Goal: Find specific page/section: Locate a particular part of the current website

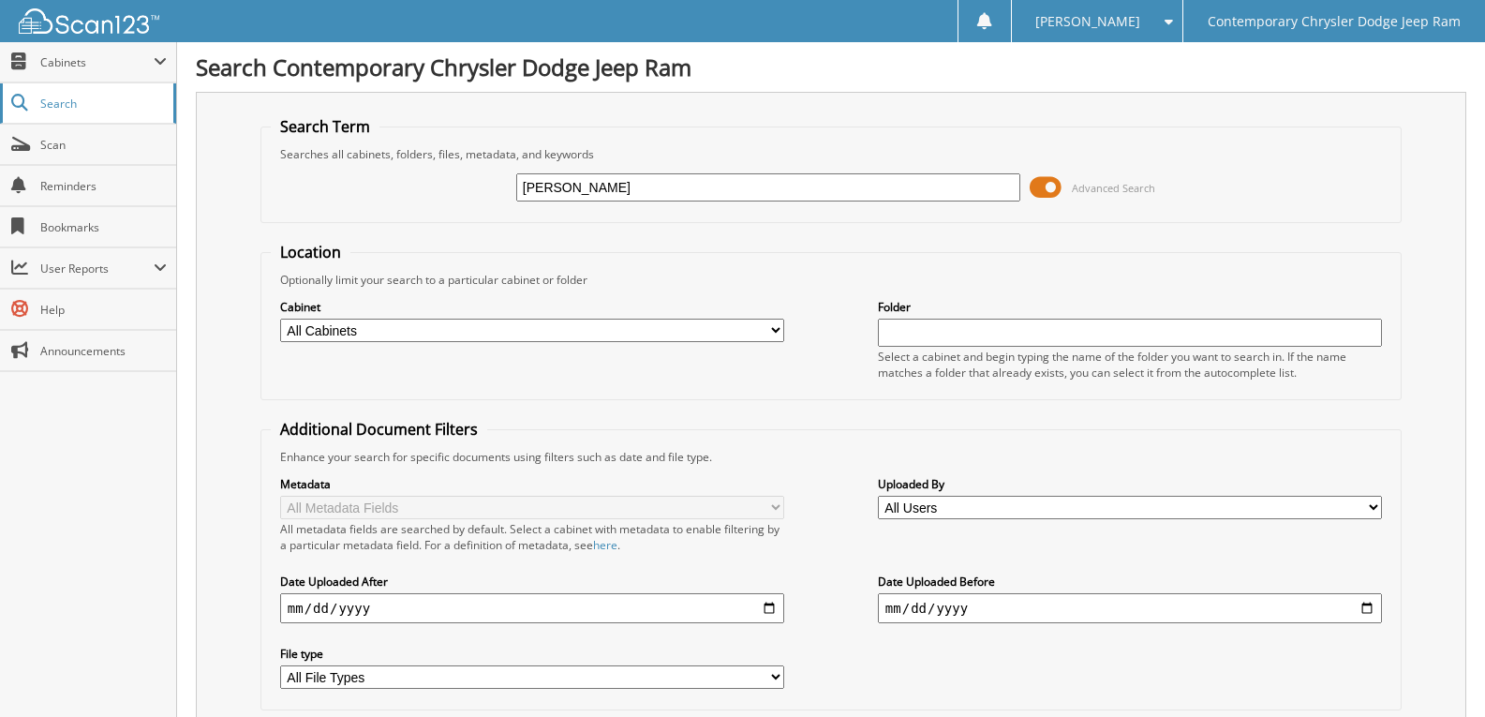
drag, startPoint x: 664, startPoint y: 185, endPoint x: 52, endPoint y: 85, distance: 620.7
click at [257, 159] on div "Search Term Searches all cabinets, folders, files, metadata, and keywords NORMA…" at bounding box center [831, 443] width 1270 height 702
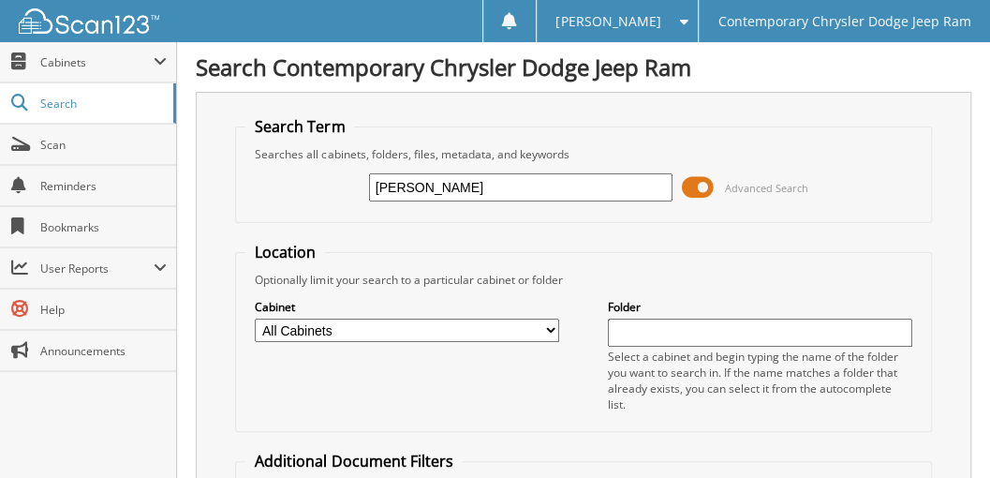
click at [440, 129] on fieldset "Search Term Searches all cabinets, folders, files, metadata, and keywords NORMA…" at bounding box center [583, 169] width 696 height 107
click at [439, 129] on fieldset "Search Term Searches all cabinets, folders, files, metadata, and keywords NORMA…" at bounding box center [583, 169] width 696 height 107
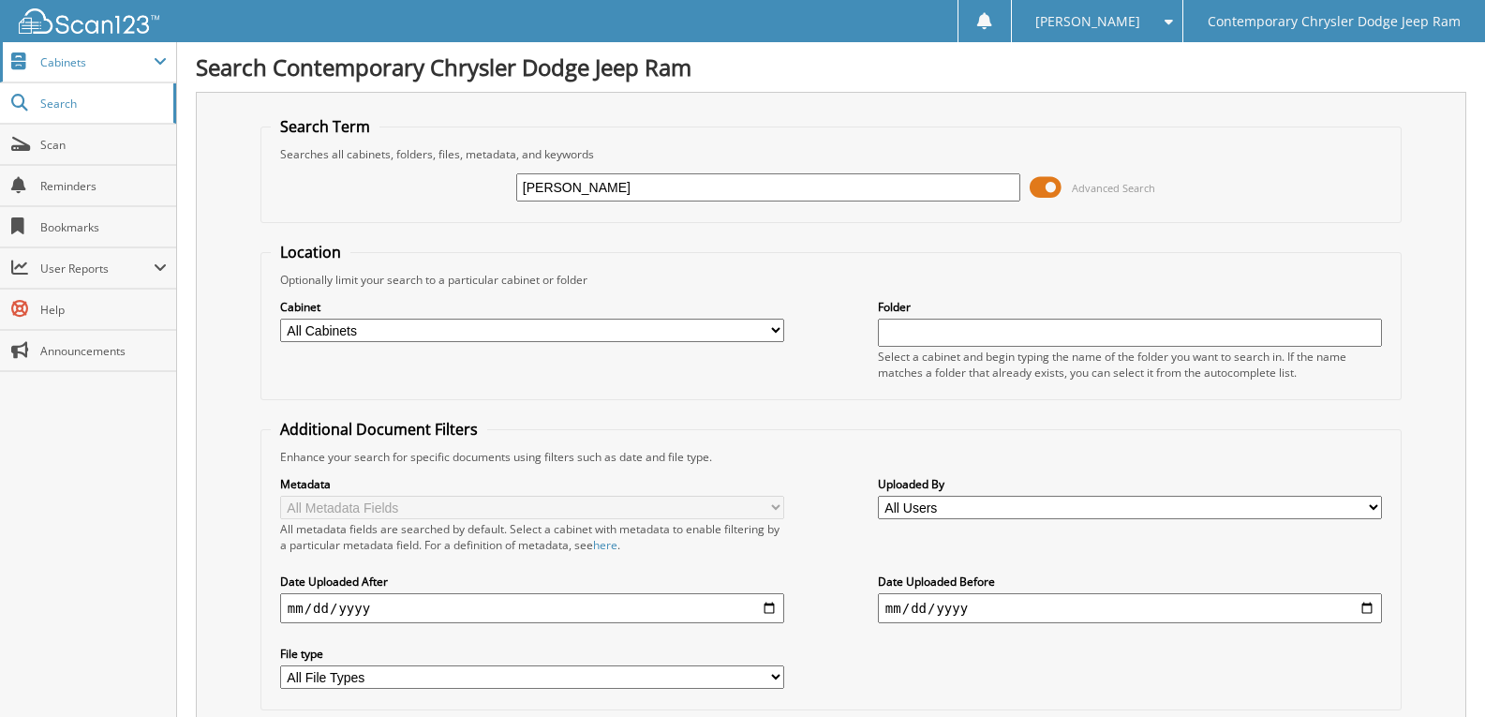
drag, startPoint x: 645, startPoint y: 182, endPoint x: 0, endPoint y: 55, distance: 657.7
paste input "[US_VEHICLE_IDENTIFICATION_NUMBER]"
type input "[US_VEHICLE_IDENTIFICATION_NUMBER]"
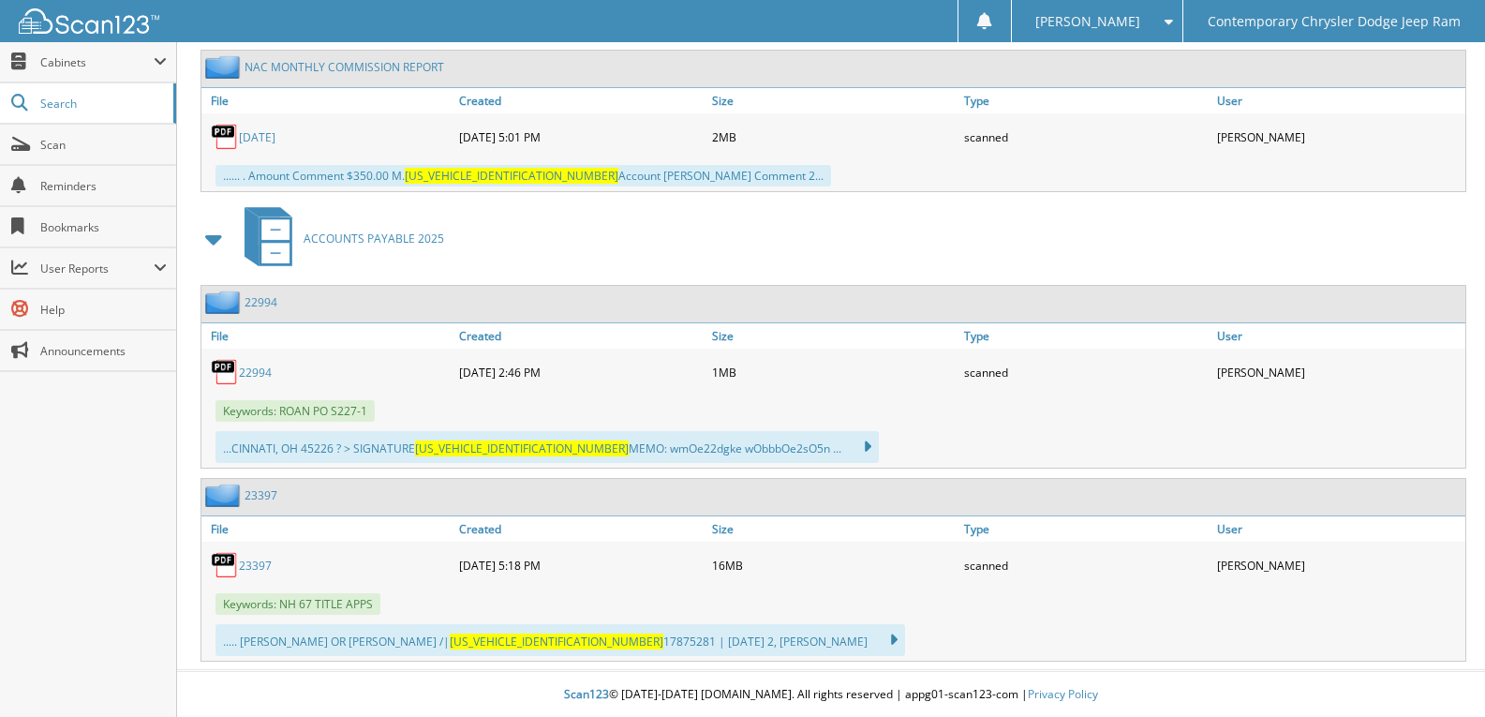
scroll to position [2171, 0]
click at [269, 375] on link "22994" at bounding box center [255, 371] width 33 height 16
click at [244, 562] on link "23397" at bounding box center [255, 564] width 33 height 16
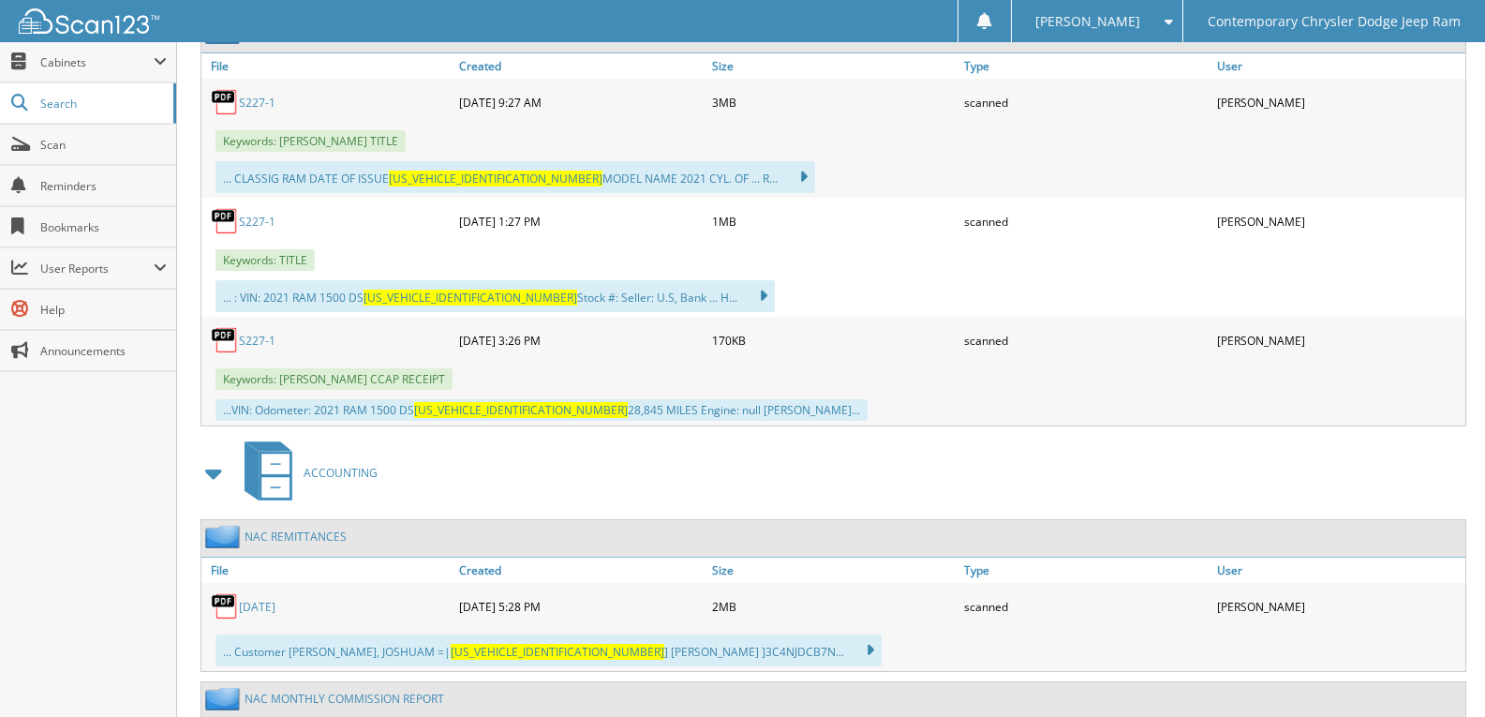
scroll to position [1234, 0]
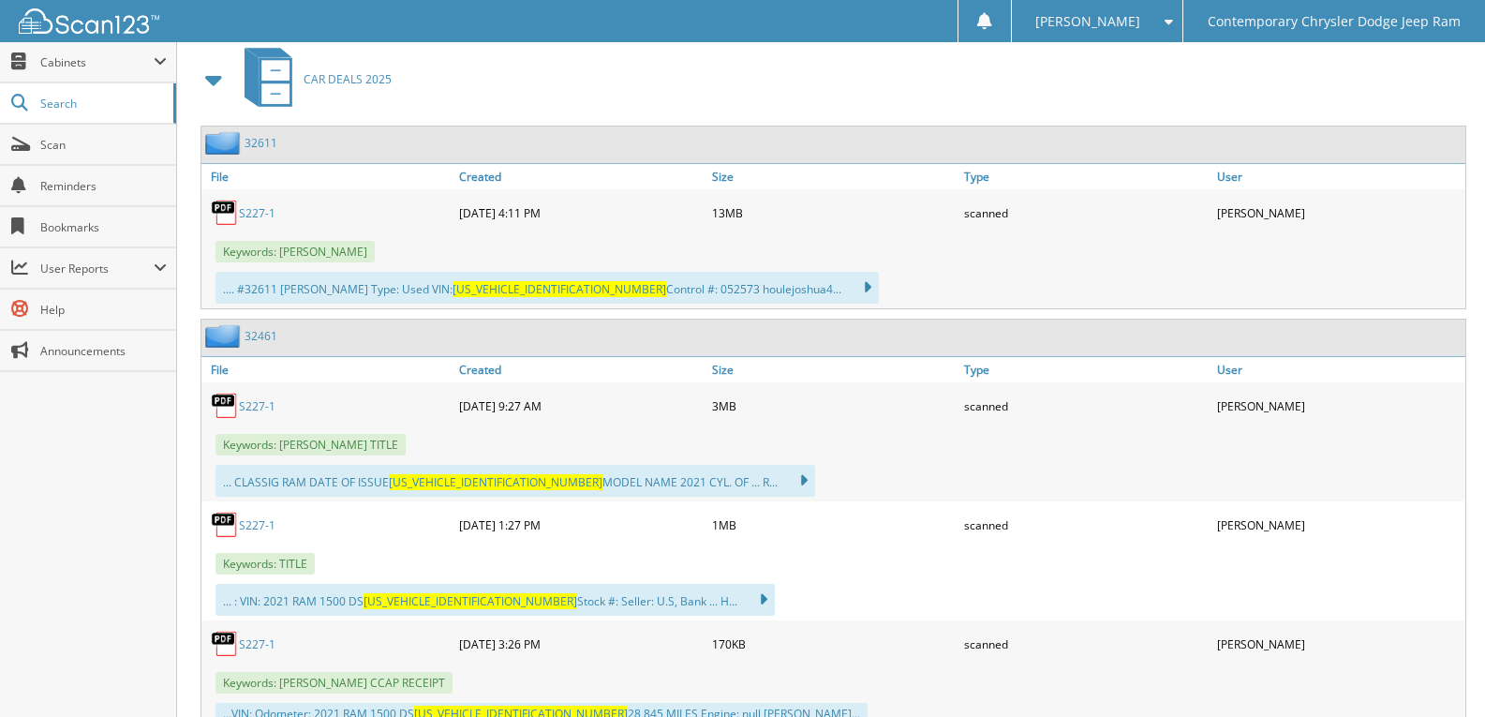
click at [262, 411] on link "S227-1" at bounding box center [257, 406] width 37 height 16
click at [262, 410] on link "S227-1" at bounding box center [257, 406] width 37 height 16
click at [70, 157] on link "Scan" at bounding box center [88, 145] width 176 height 40
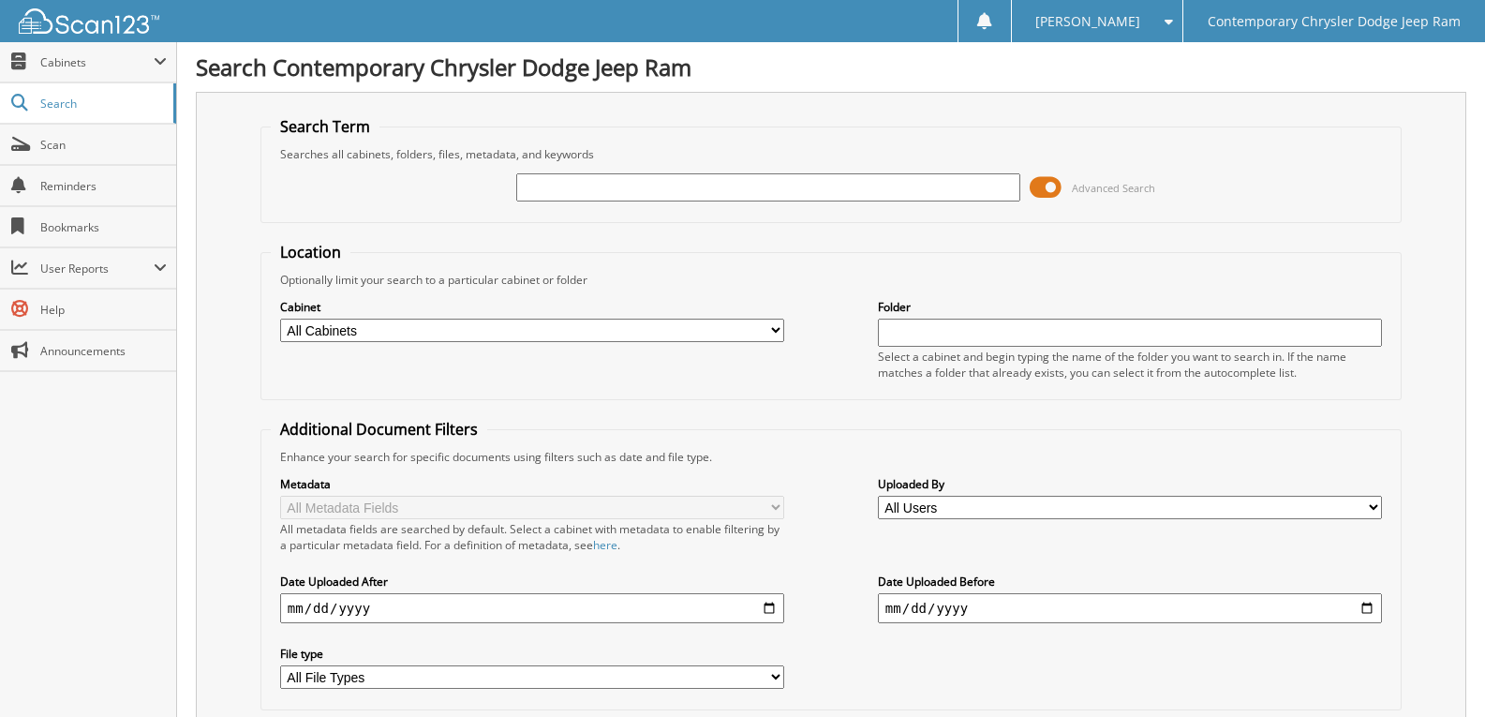
click at [645, 178] on input "text" at bounding box center [768, 187] width 504 height 28
type input "[US_VEHICLE_IDENTIFICATION_NUMBER]"
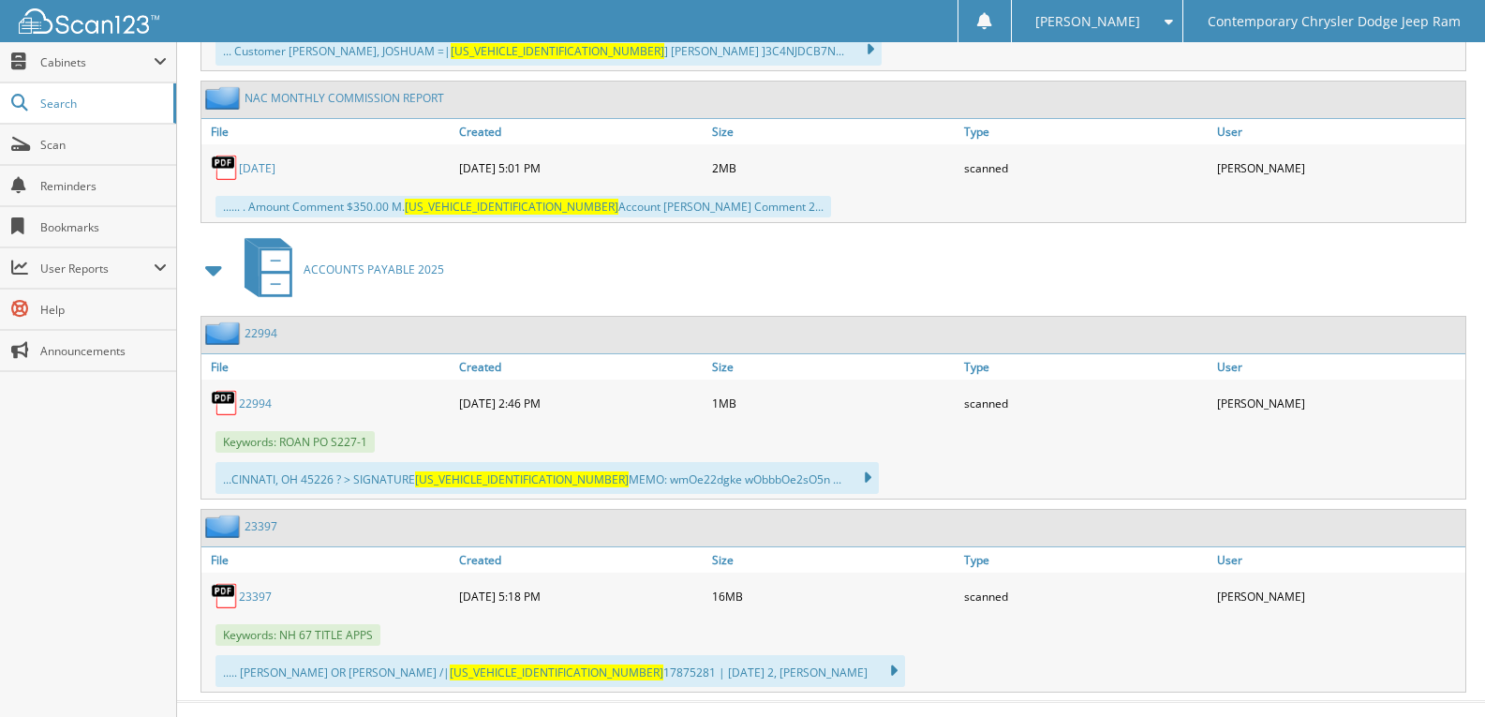
scroll to position [2171, 0]
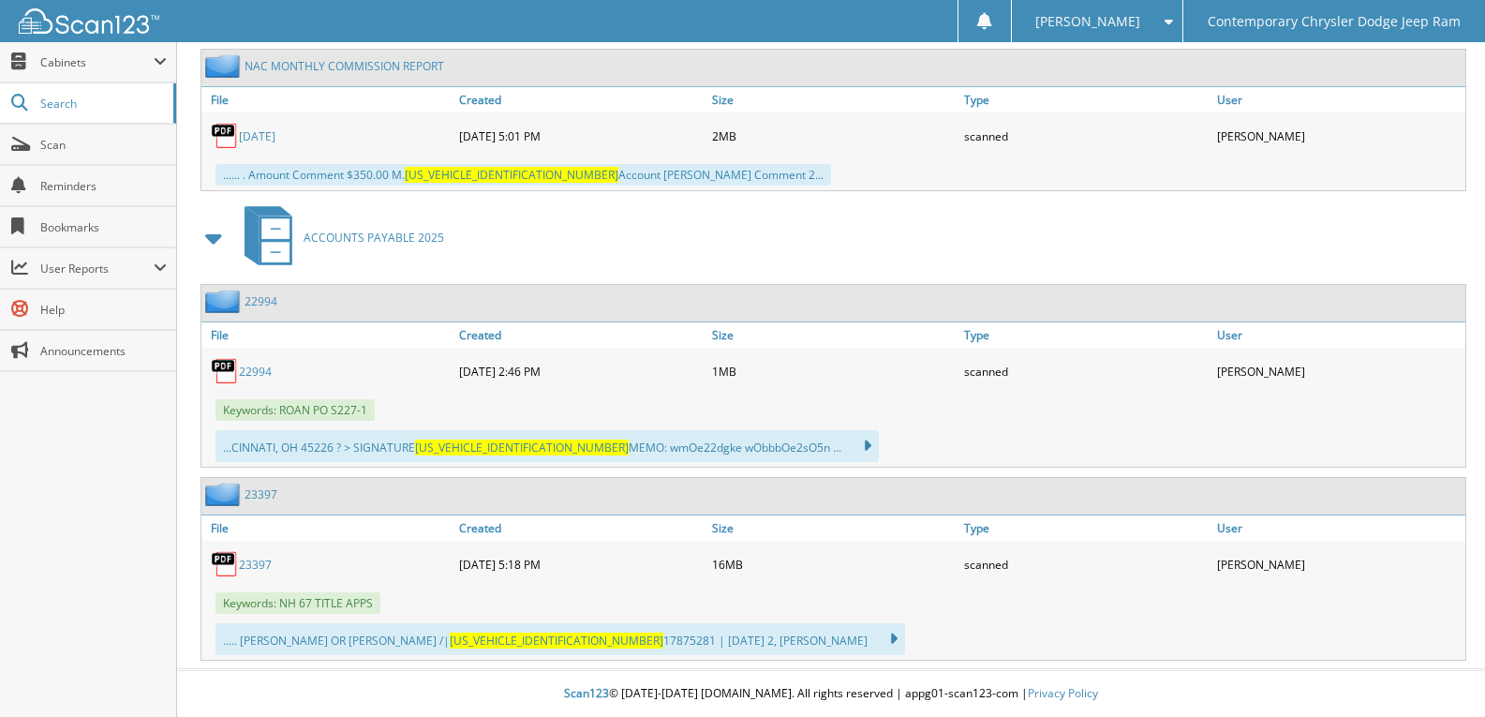
click at [245, 560] on link "23397" at bounding box center [255, 564] width 33 height 16
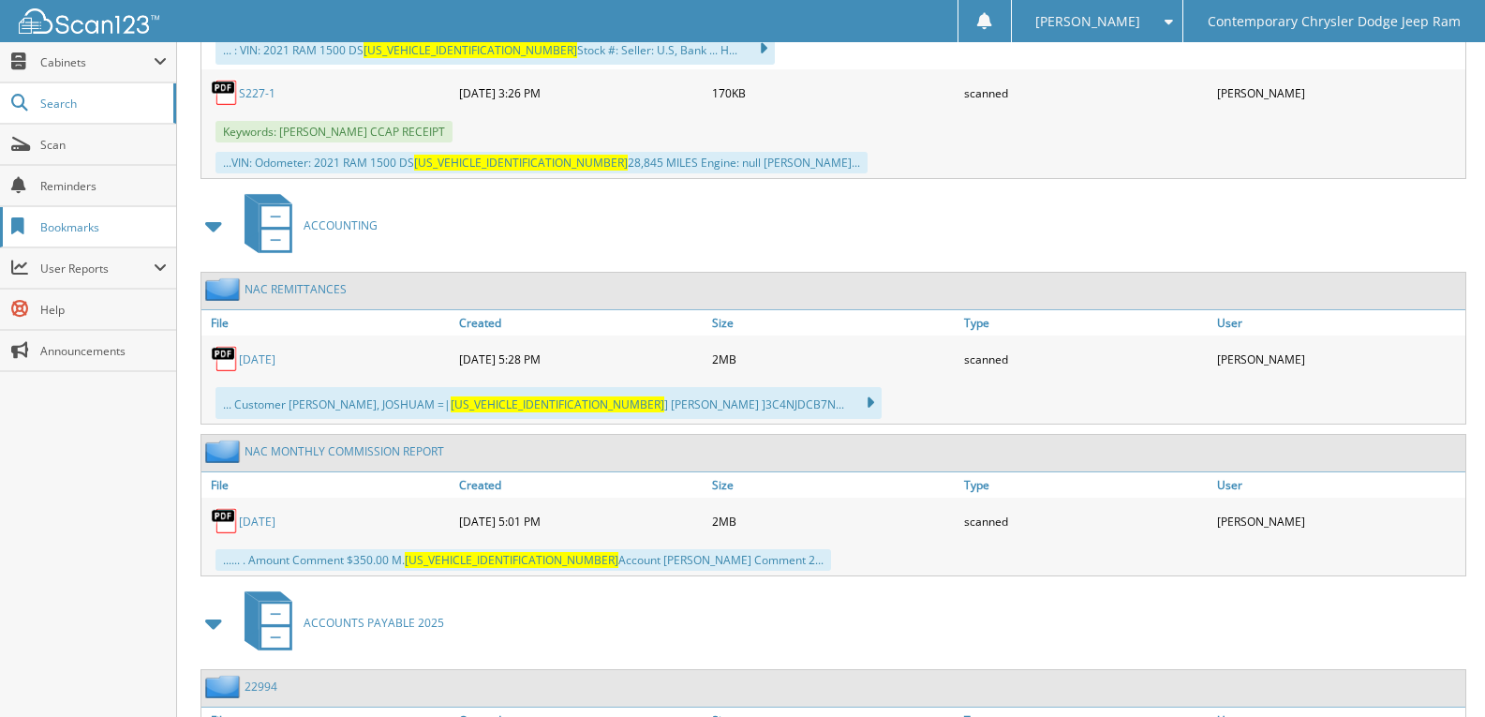
scroll to position [1421, 0]
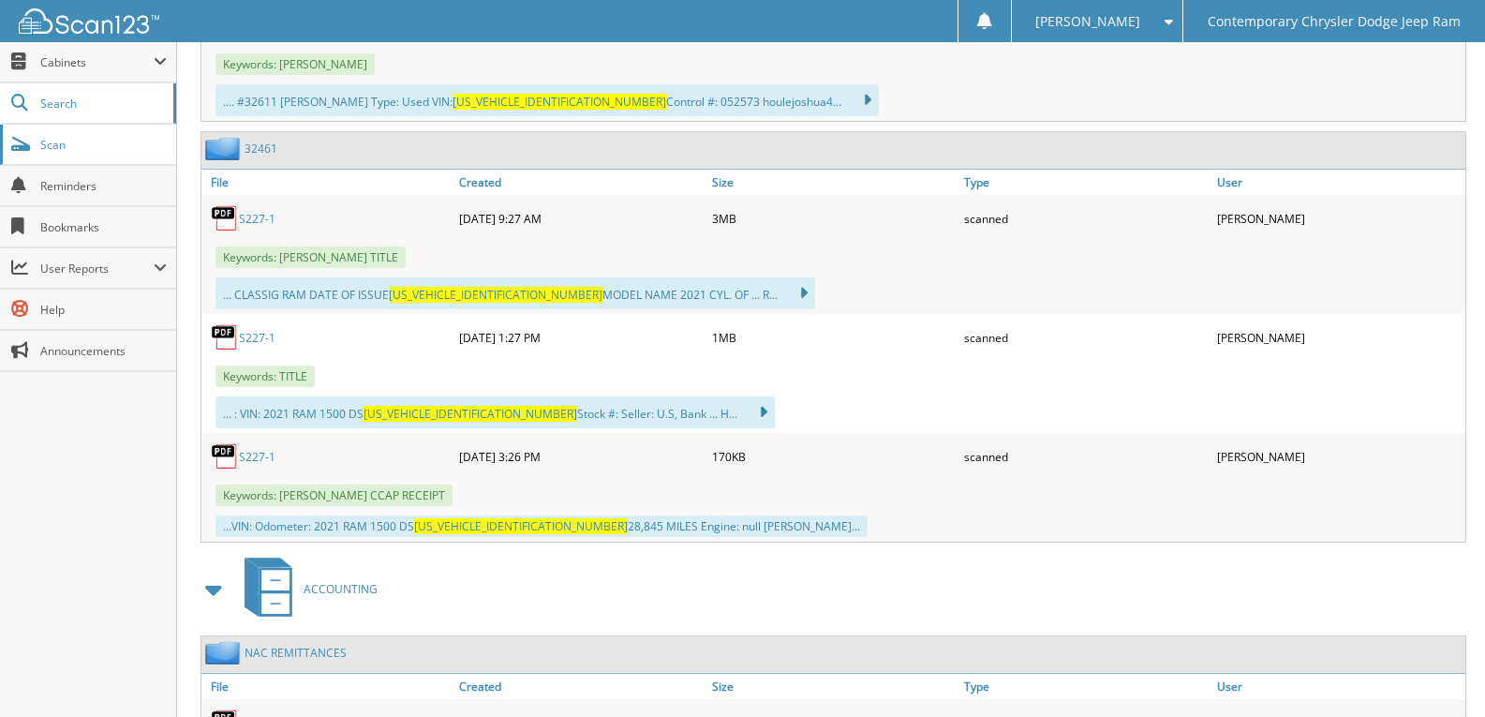
click at [50, 158] on link "Scan" at bounding box center [88, 145] width 176 height 40
